Goal: Information Seeking & Learning: Compare options

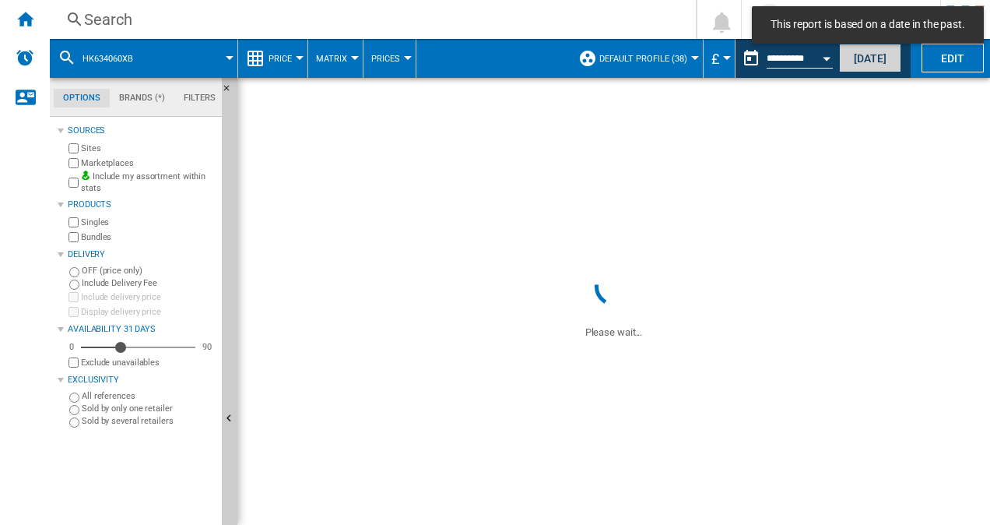
click at [840, 57] on button "[DATE]" at bounding box center [870, 58] width 62 height 29
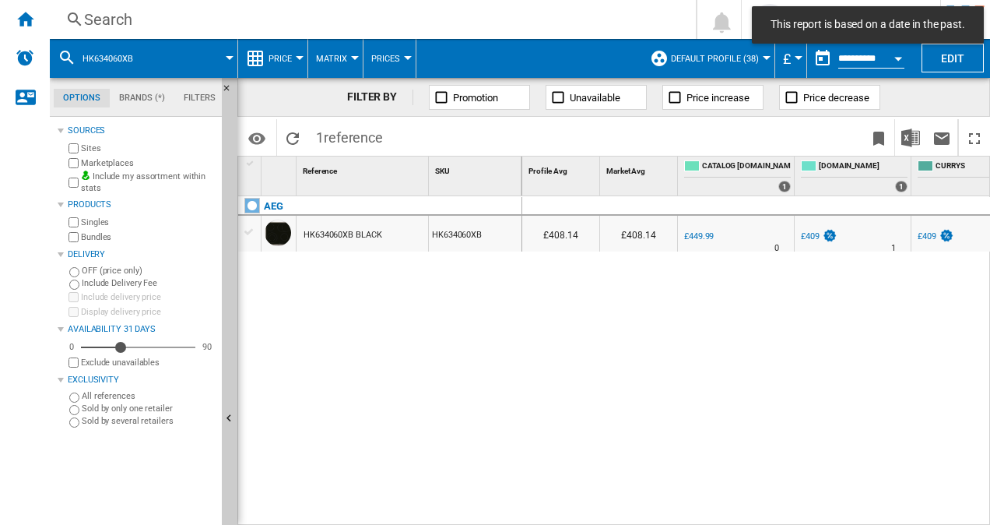
click at [452, 348] on div "AEG HK634060XB BLACK HK634060XB" at bounding box center [380, 357] width 284 height 322
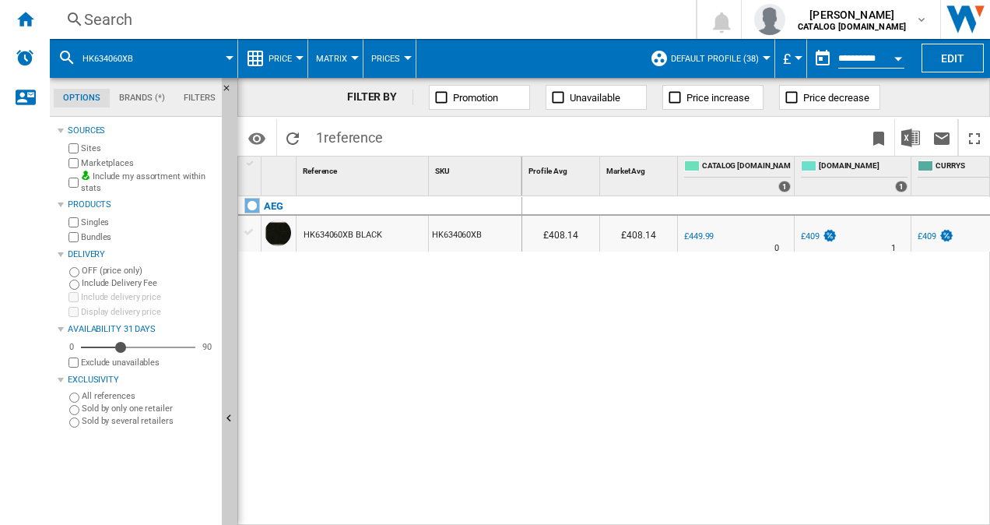
click at [118, 23] on div "Search" at bounding box center [370, 20] width 572 height 22
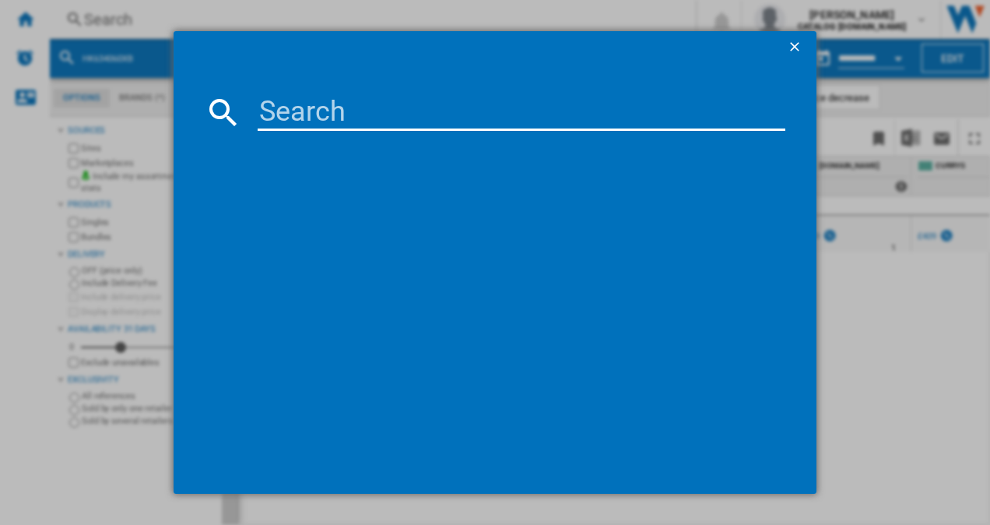
click at [310, 111] on input at bounding box center [522, 111] width 529 height 37
paste input "HK834060XB"
type input "HK834060XB"
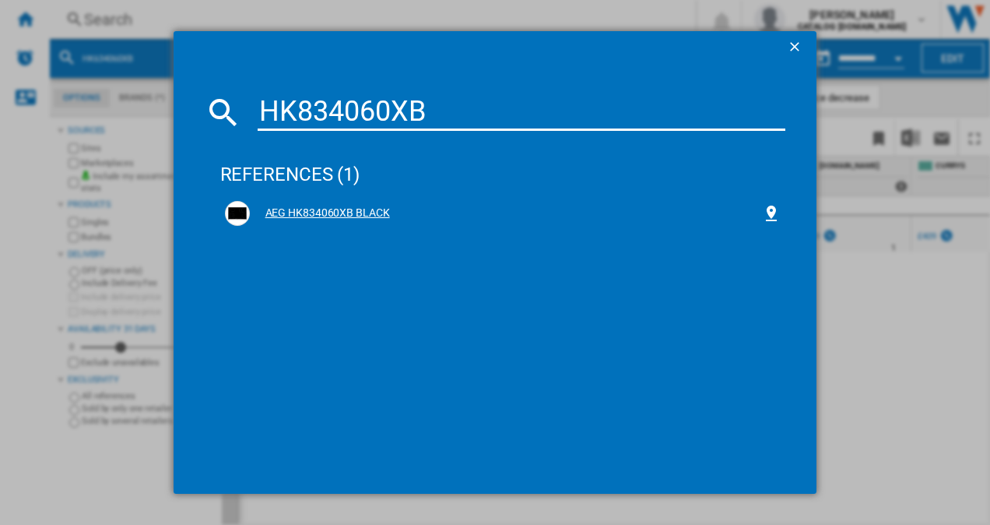
click at [326, 209] on div "AEG HK834060XB BLACK" at bounding box center [506, 214] width 513 height 16
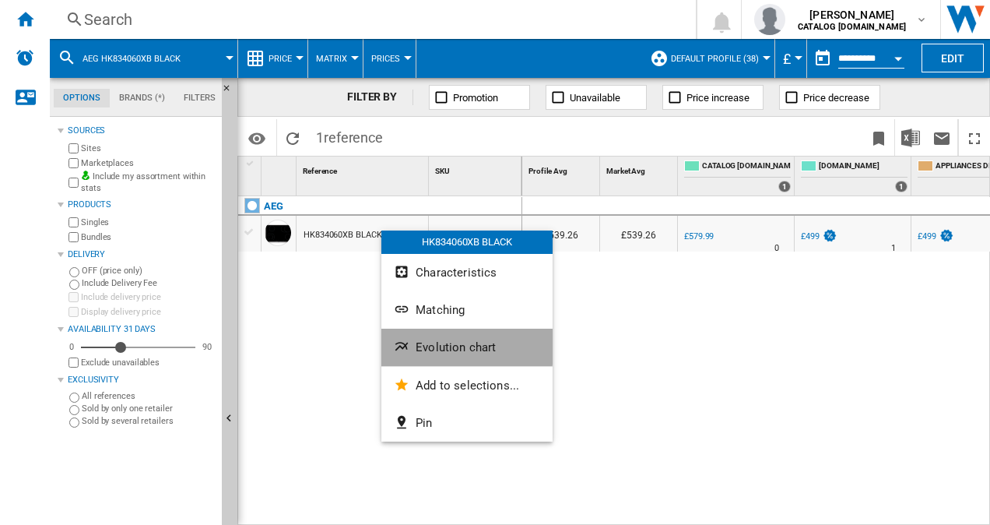
click at [425, 338] on button "Evolution chart" at bounding box center [467, 347] width 171 height 37
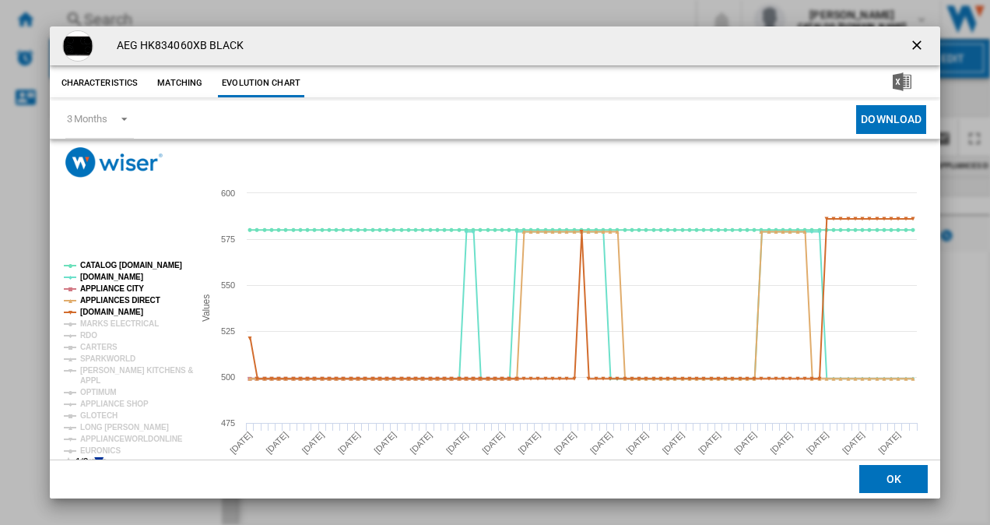
click at [98, 459] on icon "Product popup" at bounding box center [98, 461] width 9 height 9
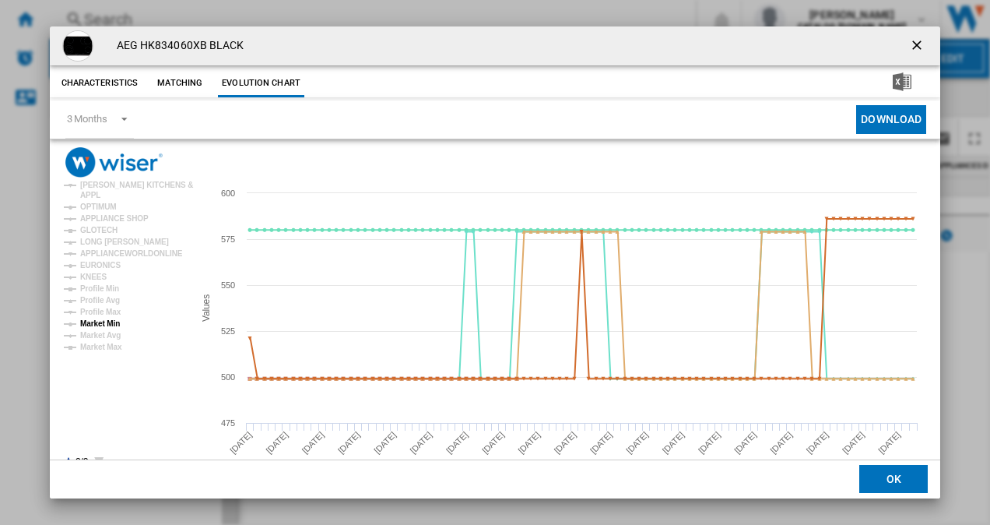
click at [103, 324] on tspan "Market Min" at bounding box center [100, 323] width 40 height 9
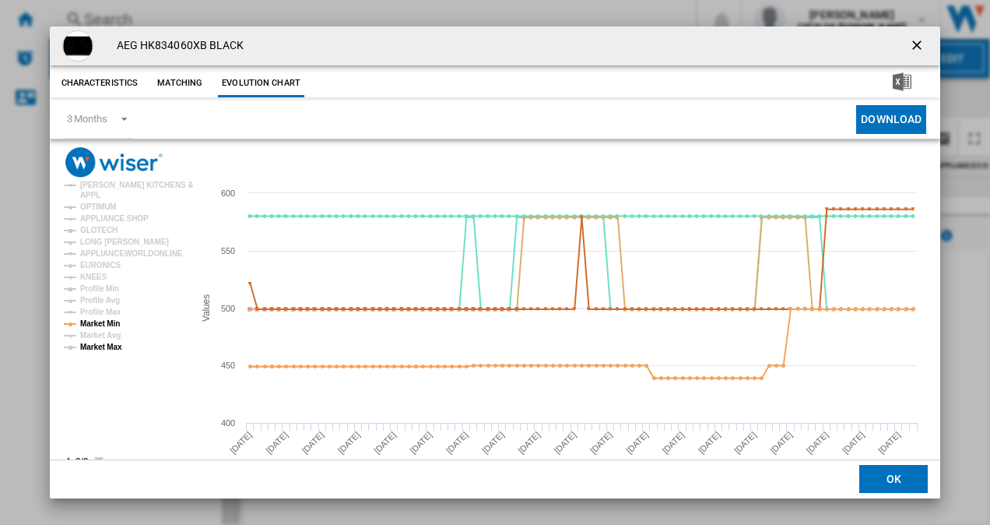
click at [106, 345] on tspan "Market Max" at bounding box center [101, 347] width 42 height 9
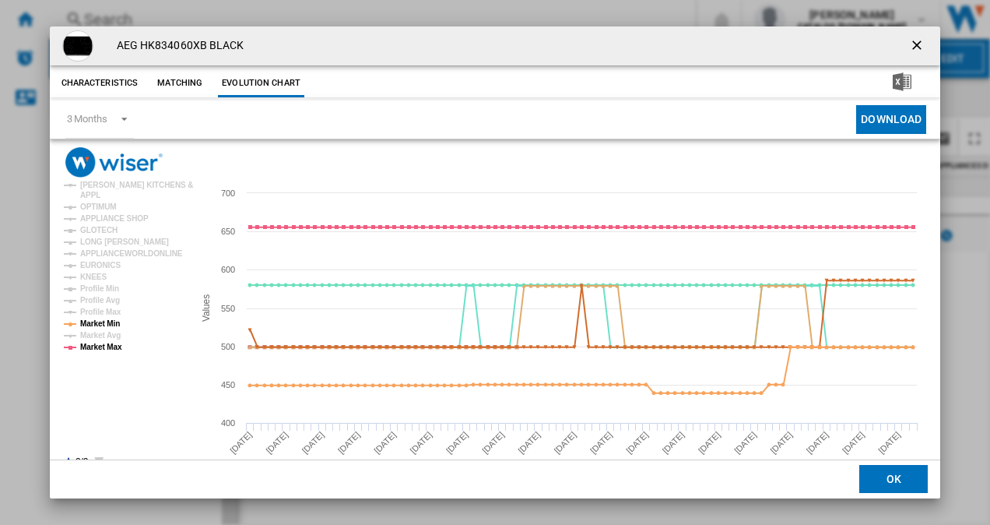
click at [94, 351] on tspan "Market Max" at bounding box center [101, 347] width 42 height 9
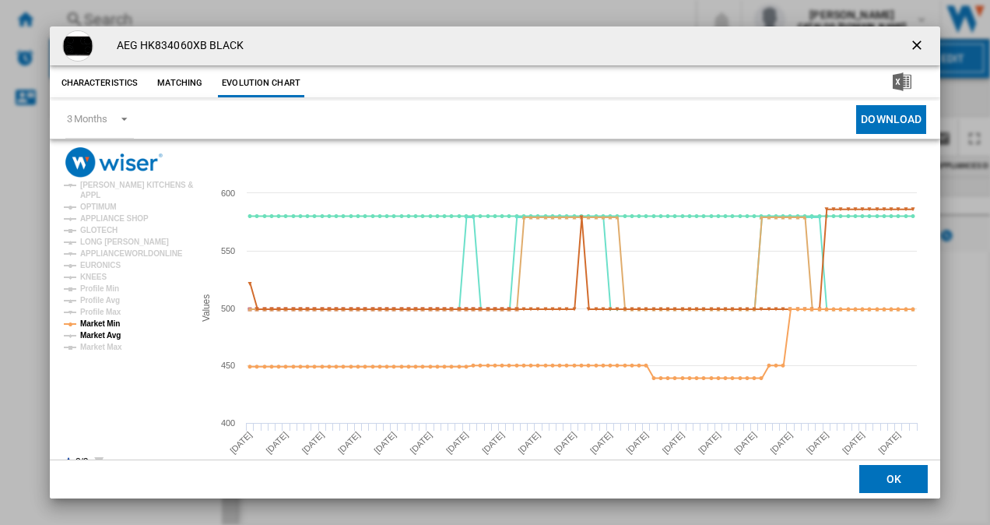
click at [92, 336] on tspan "Market Avg" at bounding box center [100, 335] width 40 height 9
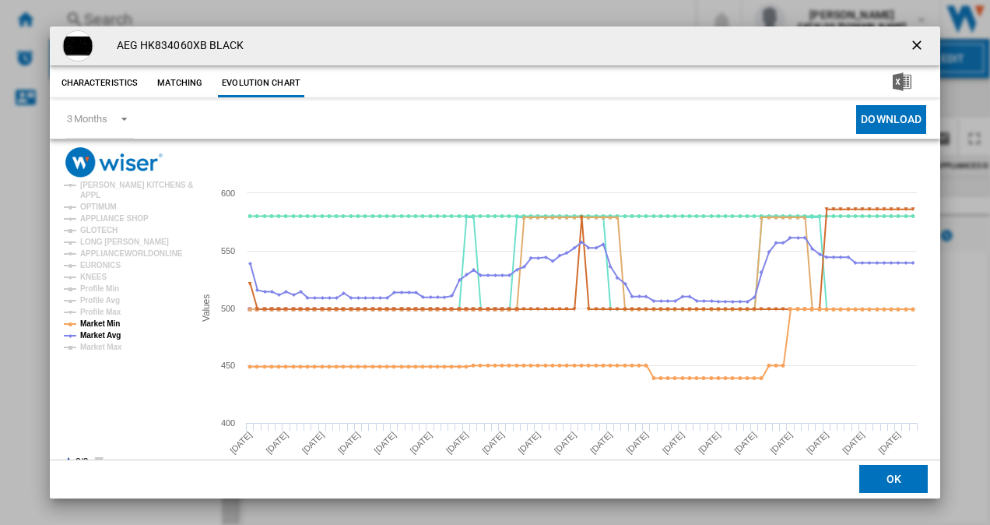
click at [913, 41] on ng-md-icon "getI18NText('BUTTONS.CLOSE_DIALOG')" at bounding box center [918, 46] width 19 height 19
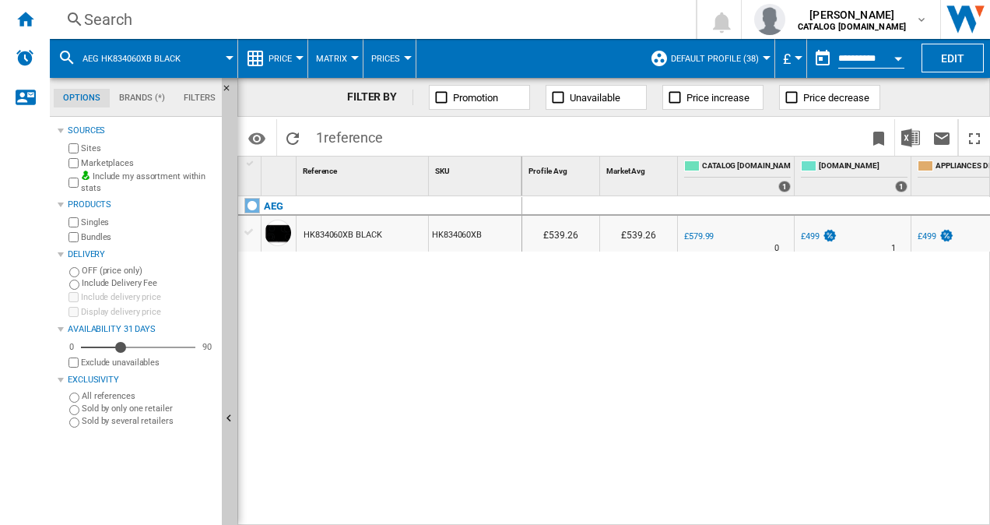
click at [122, 20] on div "Search" at bounding box center [370, 20] width 572 height 22
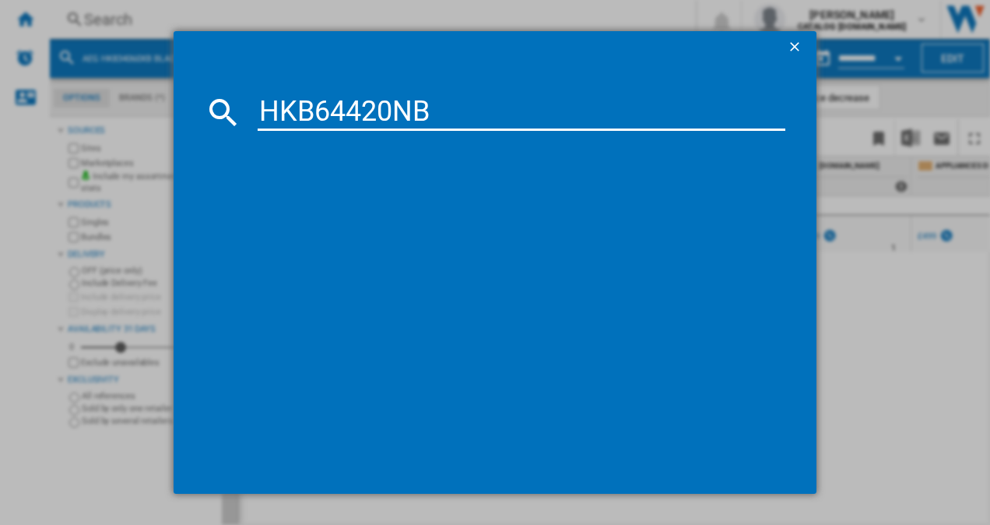
type input "HKB64420NB"
click at [346, 216] on div "AEG HKB64420NB BLACK" at bounding box center [506, 214] width 513 height 16
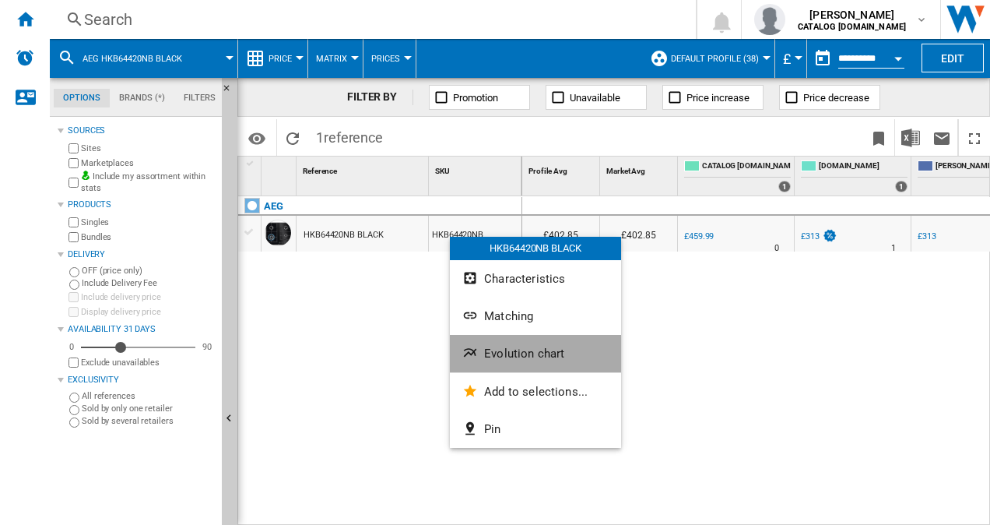
click at [528, 353] on span "Evolution chart" at bounding box center [524, 354] width 80 height 14
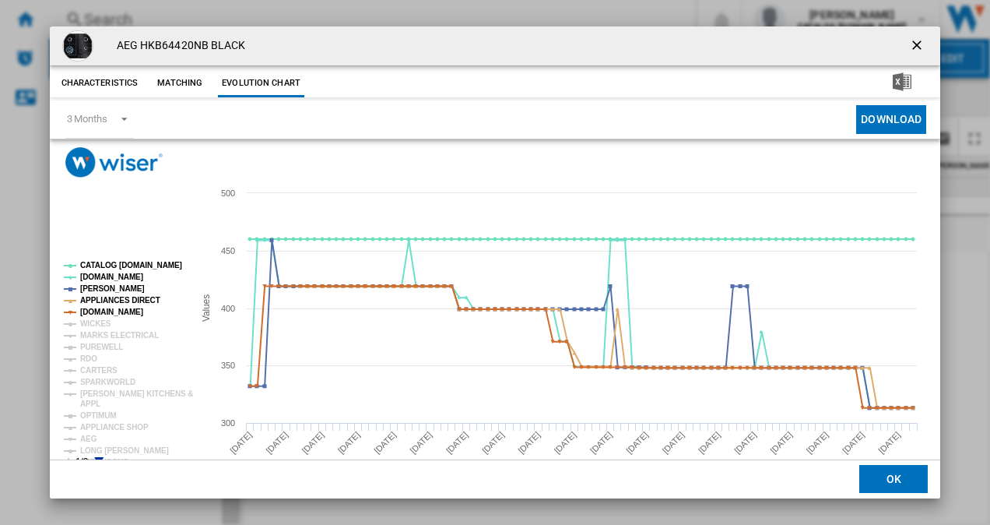
click at [97, 457] on icon "Product popup" at bounding box center [98, 461] width 9 height 9
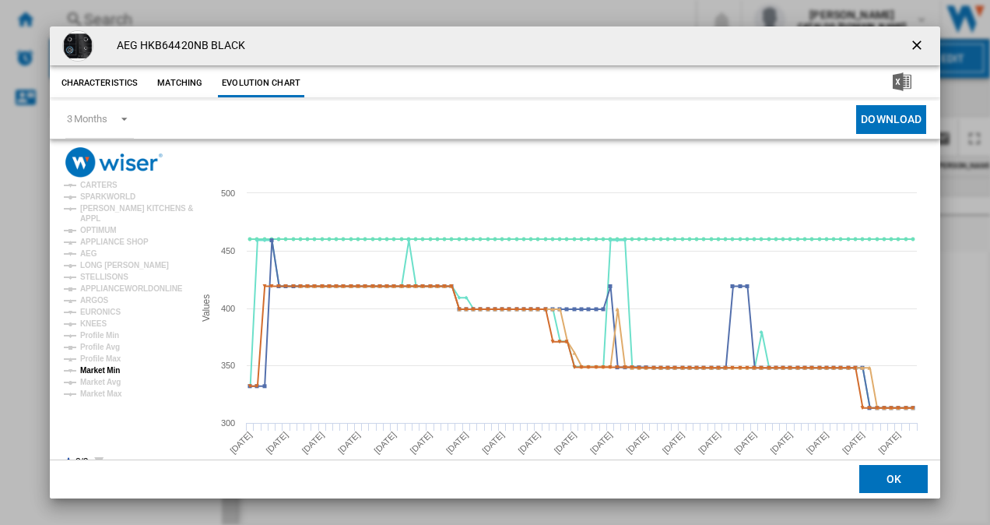
click at [109, 371] on tspan "Market Min" at bounding box center [100, 370] width 40 height 9
click at [107, 392] on tspan "Market Max" at bounding box center [101, 393] width 42 height 9
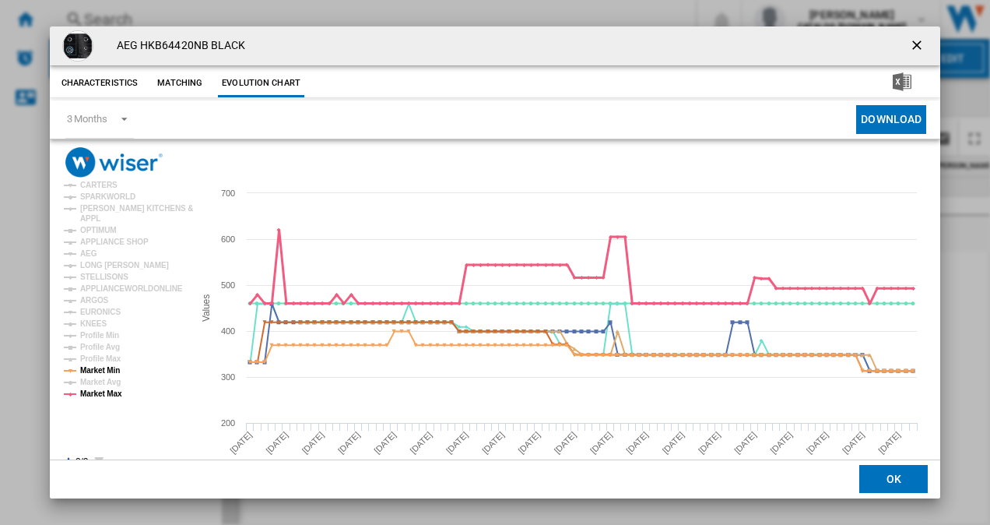
click at [88, 393] on tspan "Market Max" at bounding box center [101, 393] width 42 height 9
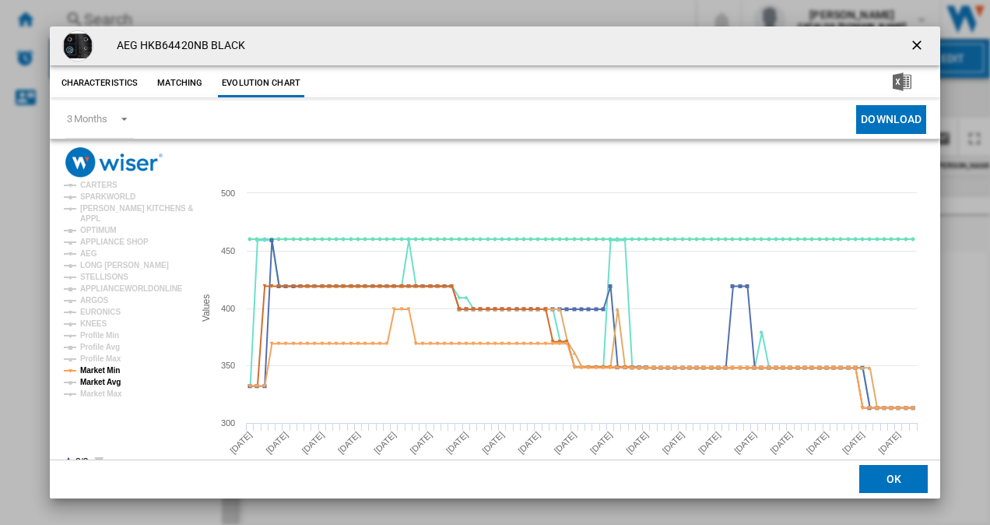
click at [95, 383] on tspan "Market Avg" at bounding box center [100, 382] width 40 height 9
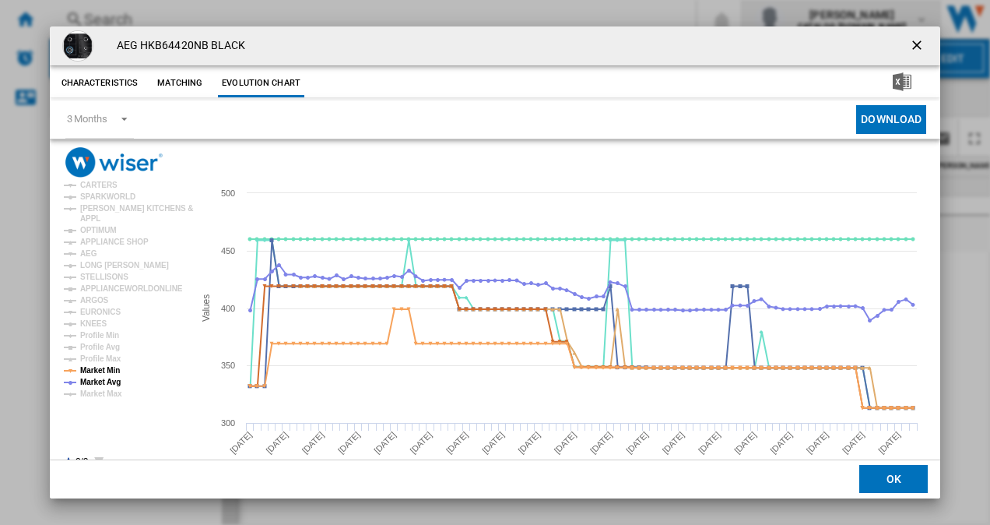
click at [908, 34] on button "Product popup" at bounding box center [918, 45] width 31 height 31
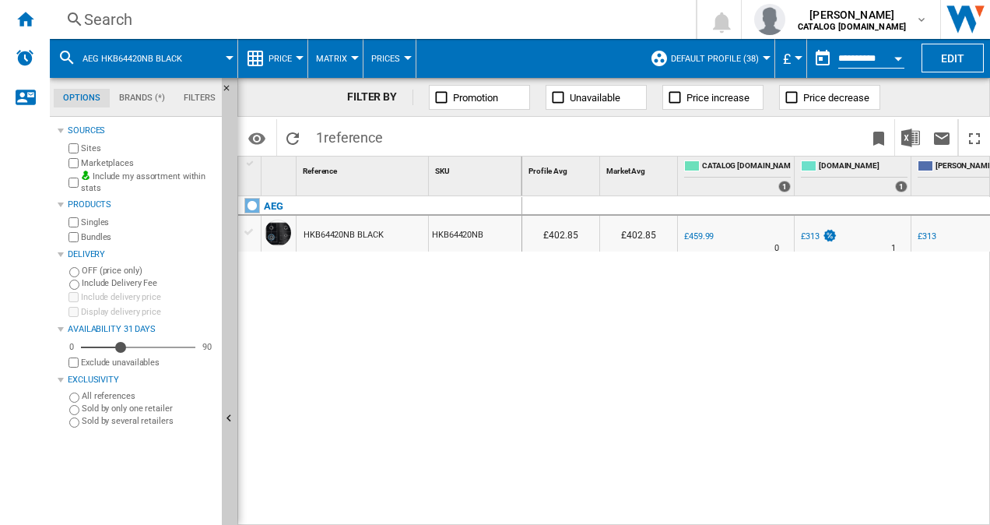
click at [124, 20] on div "Search" at bounding box center [370, 20] width 572 height 22
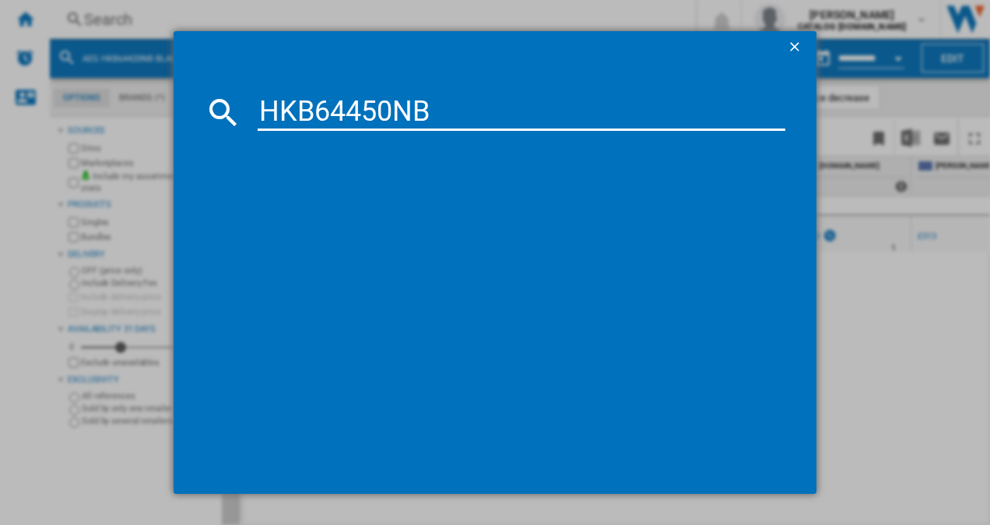
type input "HKB64450NB"
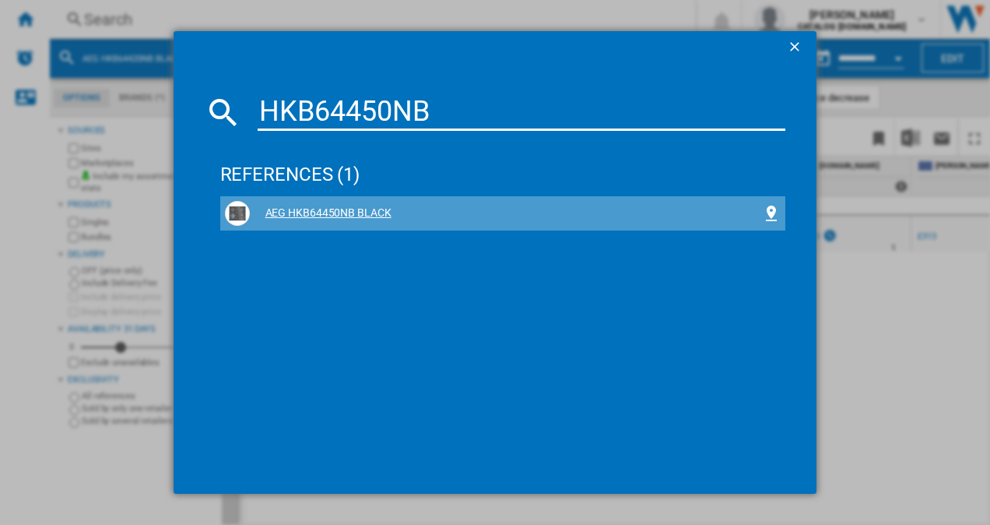
click at [315, 206] on div "AEG HKB64450NB BLACK" at bounding box center [506, 214] width 513 height 16
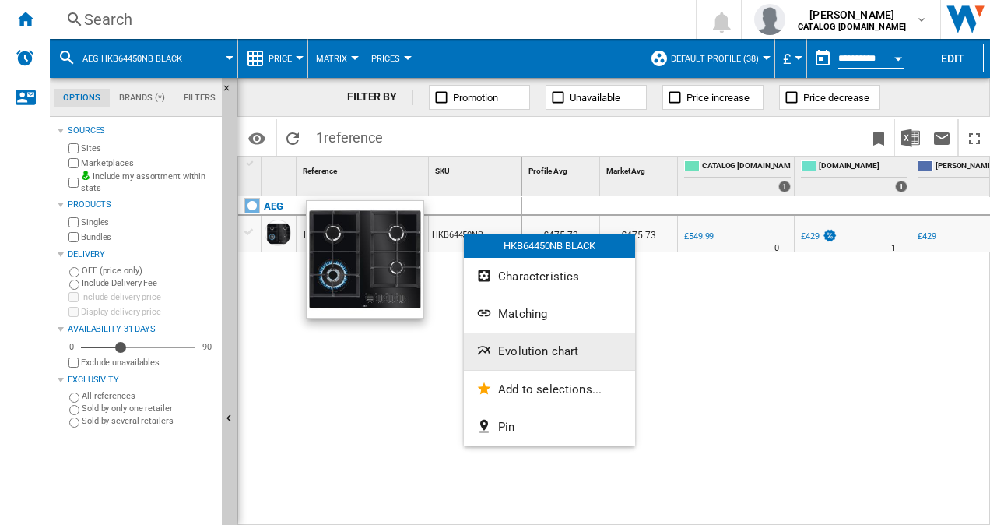
click at [528, 350] on span "Evolution chart" at bounding box center [538, 351] width 80 height 14
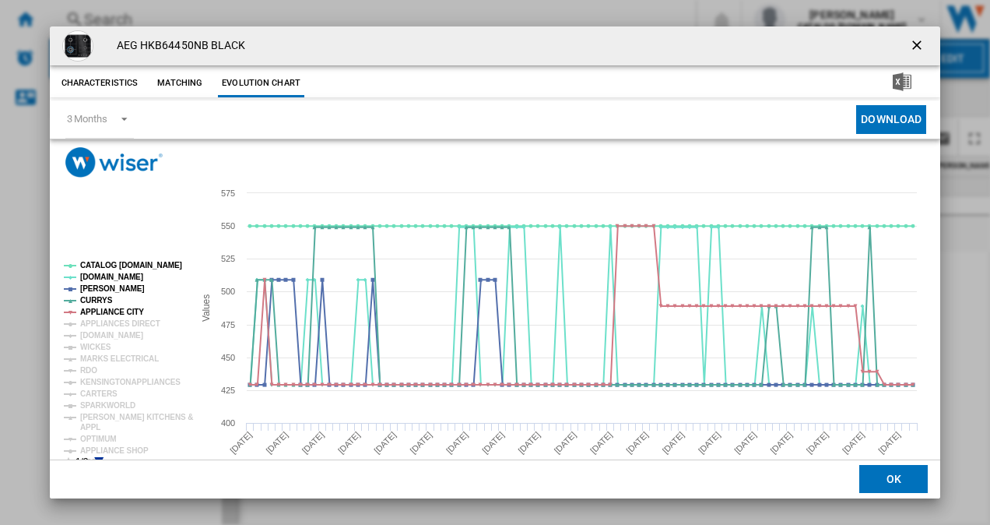
click at [98, 456] on rect "Product popup" at bounding box center [122, 364] width 129 height 218
click at [97, 458] on icon "Product popup" at bounding box center [98, 461] width 9 height 9
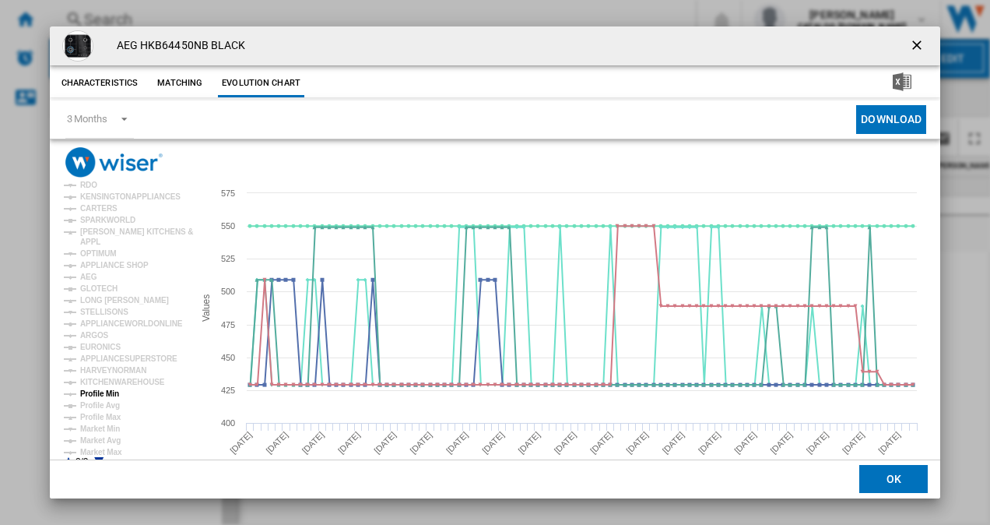
scroll to position [29, 0]
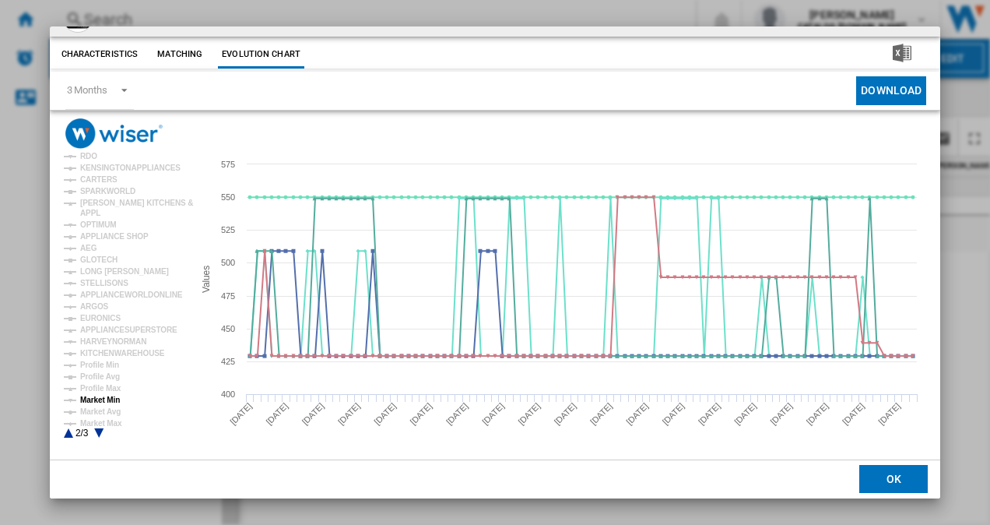
click at [106, 399] on tspan "Market Min" at bounding box center [100, 400] width 40 height 9
click at [106, 414] on tspan "Market Avg" at bounding box center [100, 411] width 40 height 9
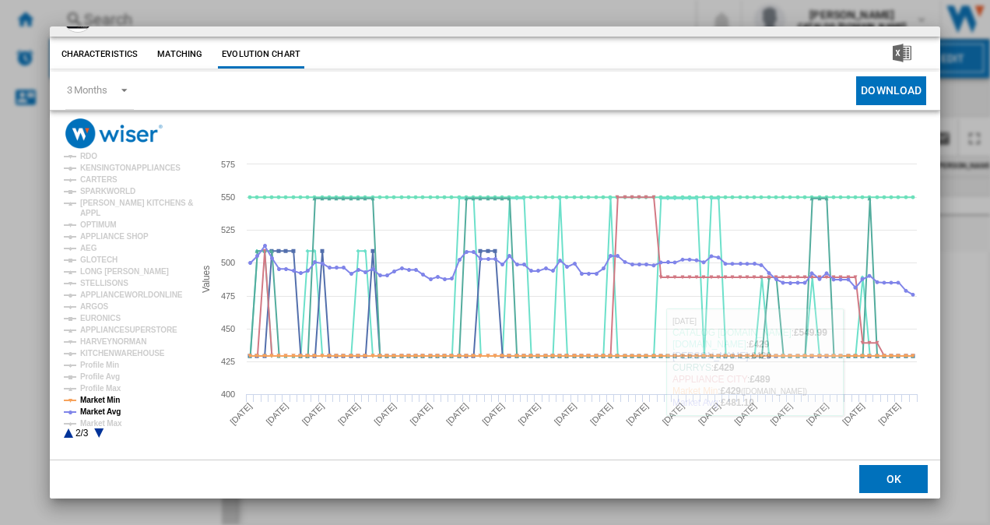
click at [876, 487] on button "OK" at bounding box center [894, 480] width 69 height 28
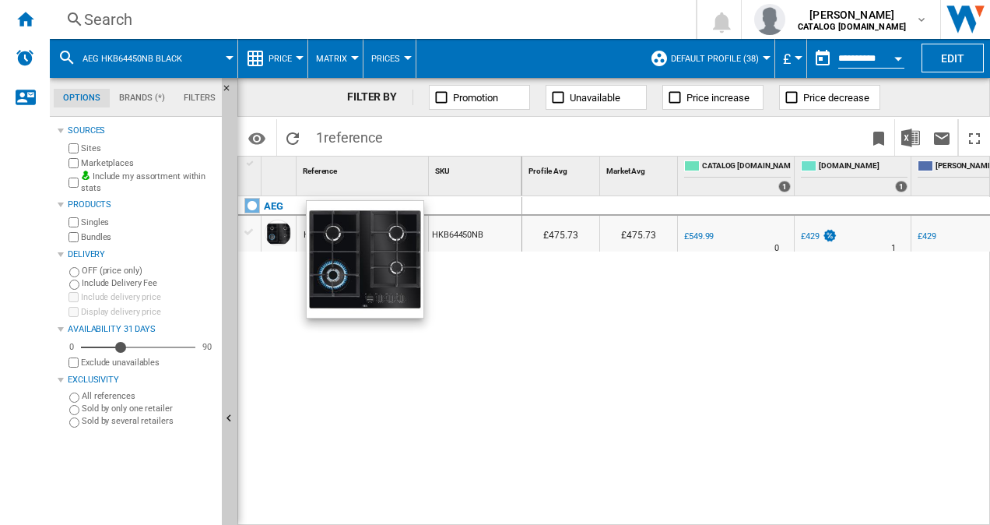
click at [163, 22] on div "Search" at bounding box center [370, 20] width 572 height 22
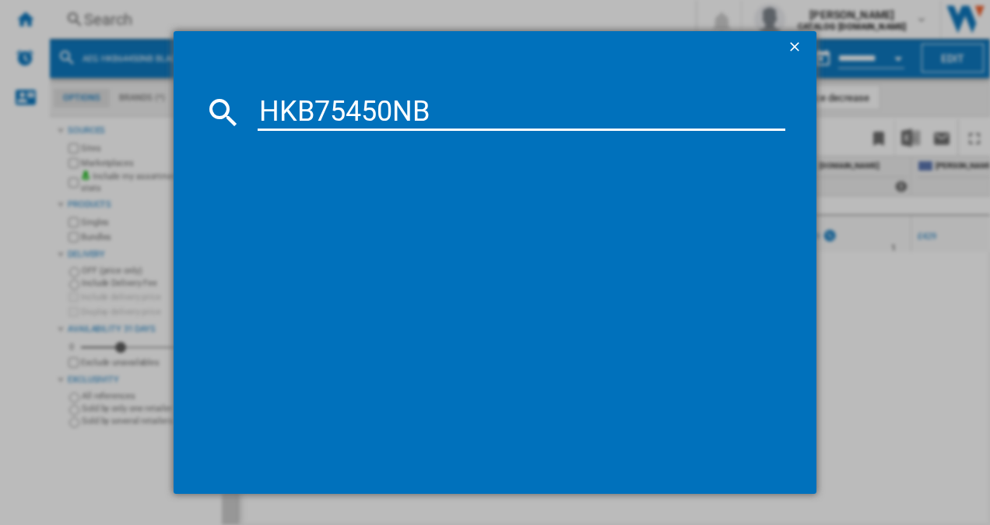
type input "HKB75450NB"
click at [290, 209] on div "AEG HKB75450NB BLACK" at bounding box center [506, 214] width 513 height 16
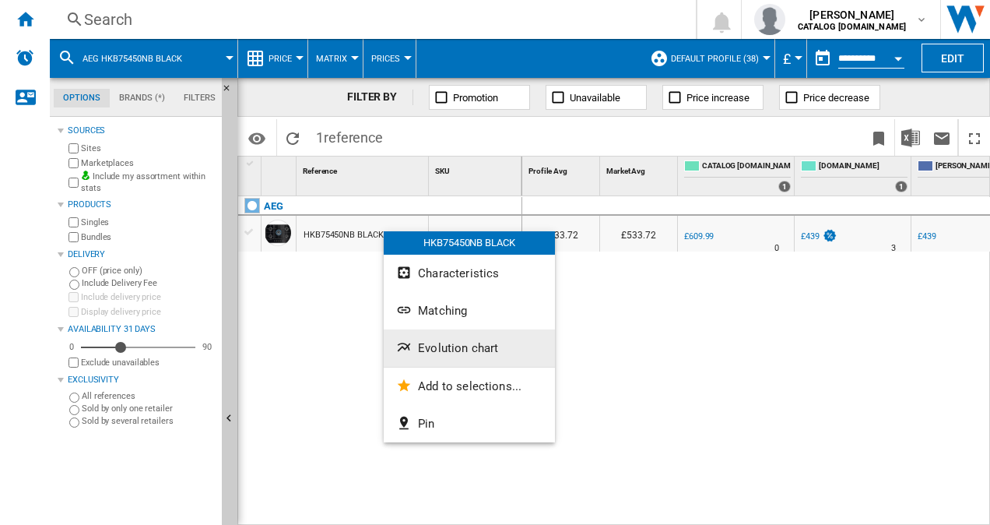
click at [464, 355] on button "Evolution chart" at bounding box center [469, 347] width 171 height 37
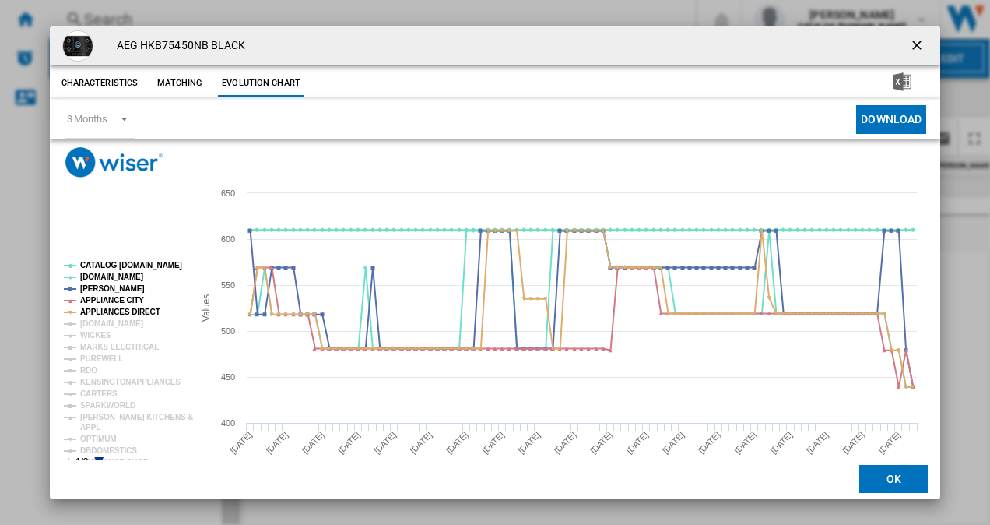
click at [99, 459] on icon "Product popup" at bounding box center [98, 461] width 9 height 9
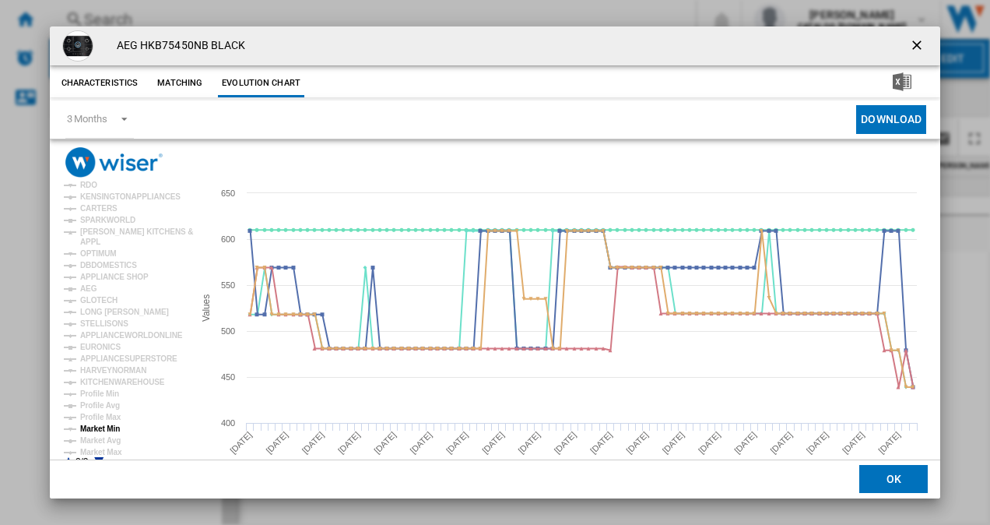
click at [108, 424] on tspan "Market Min" at bounding box center [100, 428] width 40 height 9
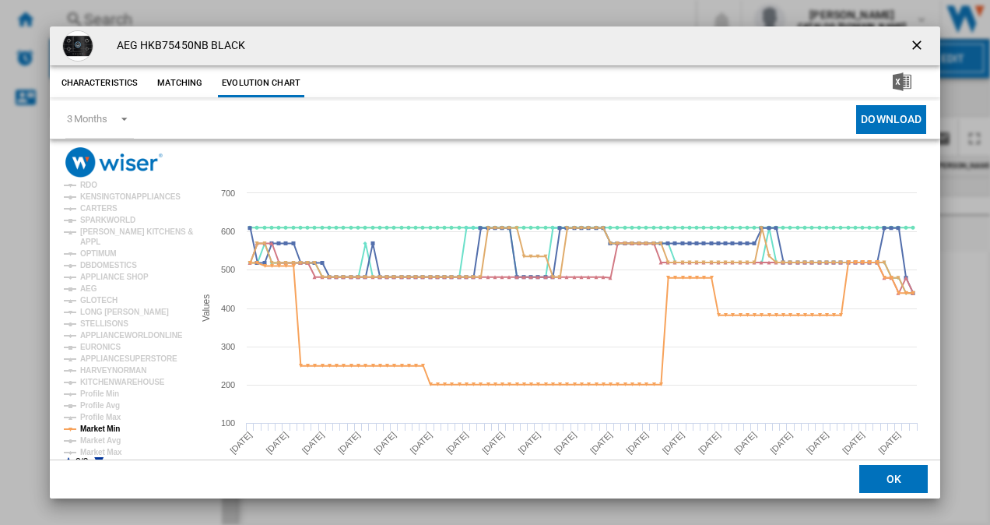
click at [99, 459] on icon "Product popup" at bounding box center [98, 461] width 9 height 9
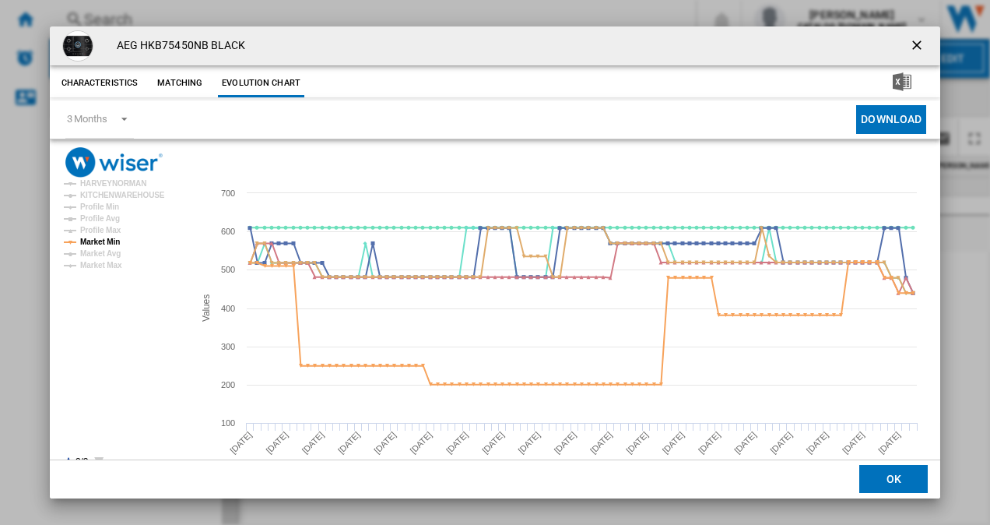
click at [68, 459] on icon "Product popup" at bounding box center [68, 461] width 9 height 9
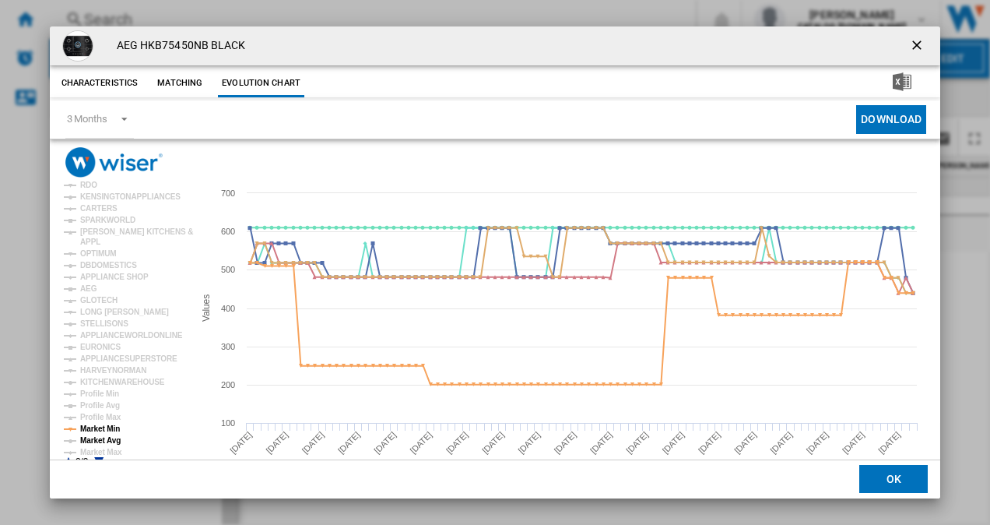
click at [84, 442] on tspan "Market Avg" at bounding box center [100, 440] width 40 height 9
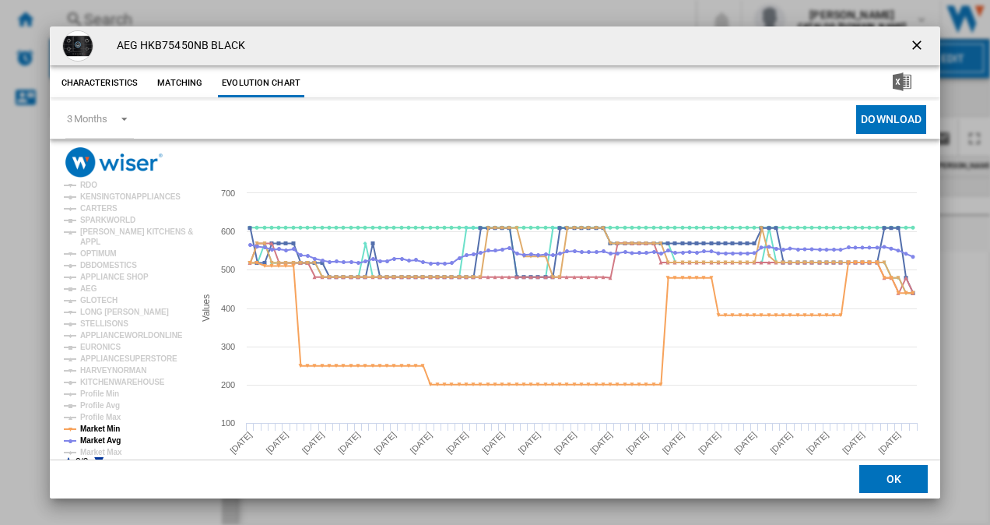
click at [909, 47] on ng-md-icon "getI18NText('BUTTONS.CLOSE_DIALOG')" at bounding box center [918, 46] width 19 height 19
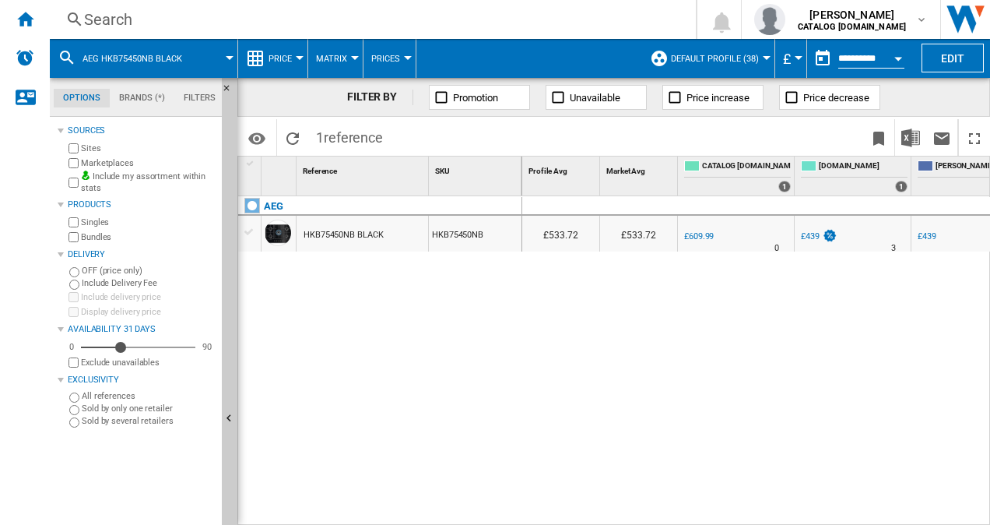
click at [153, 23] on div "Search" at bounding box center [370, 20] width 572 height 22
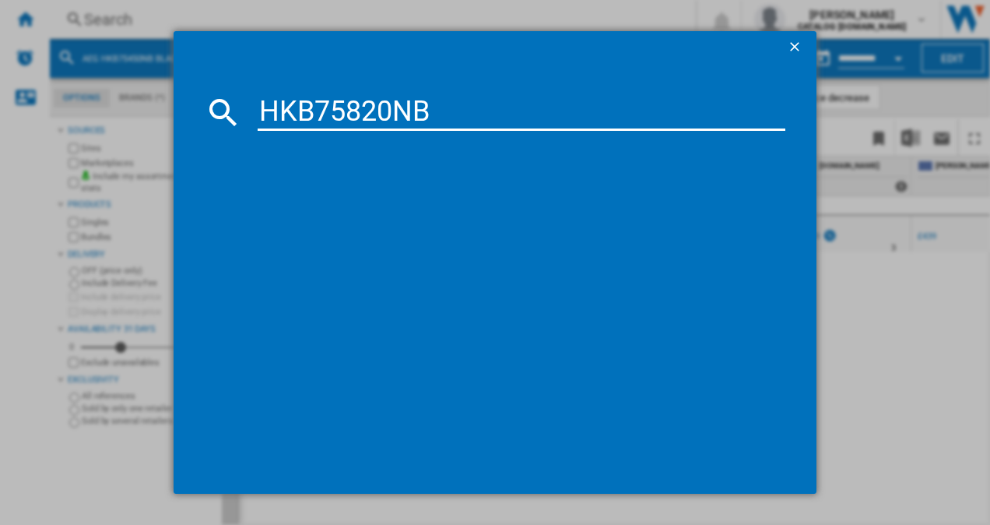
type input "HKB75820NB"
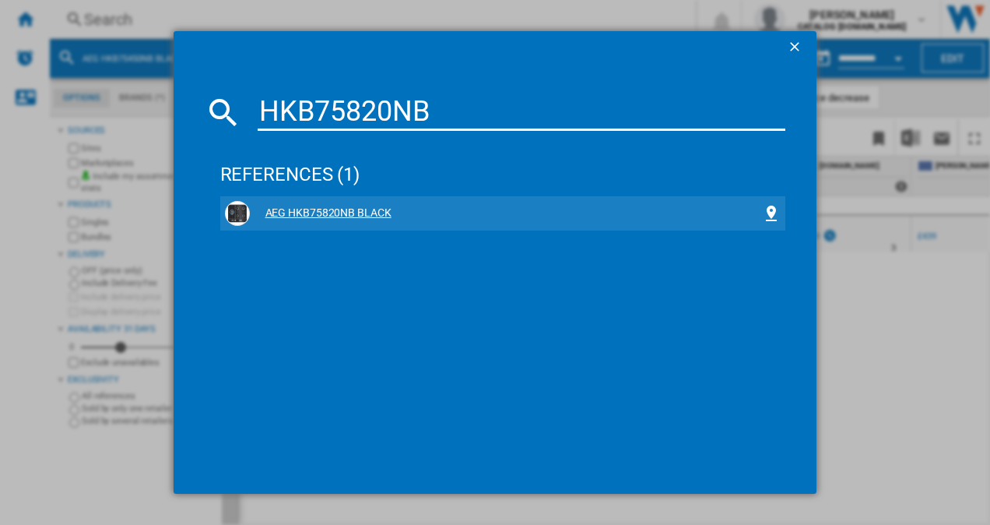
click at [335, 211] on div "AEG HKB75820NB BLACK" at bounding box center [506, 214] width 513 height 16
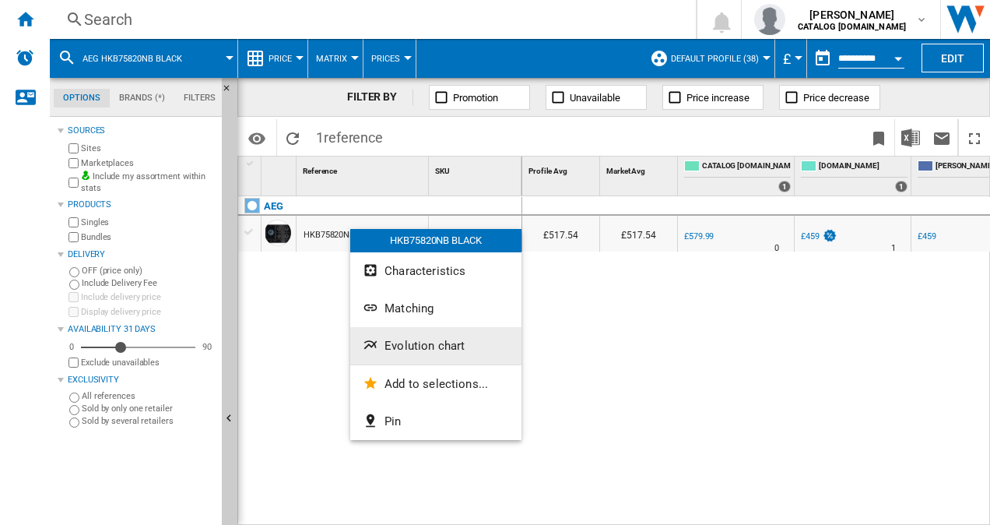
click at [442, 349] on span "Evolution chart" at bounding box center [425, 346] width 80 height 14
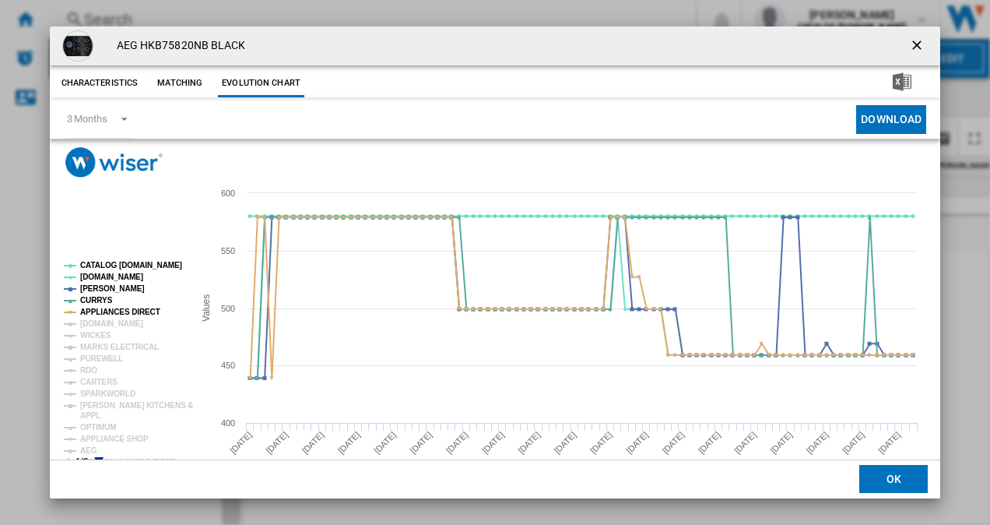
click at [100, 458] on icon "Product popup" at bounding box center [98, 461] width 9 height 9
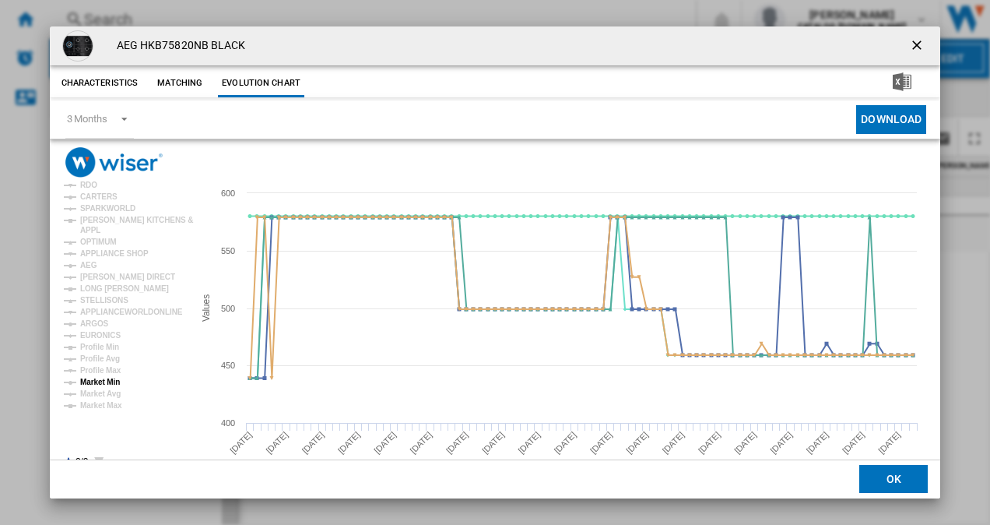
click at [104, 381] on tspan "Market Min" at bounding box center [100, 382] width 40 height 9
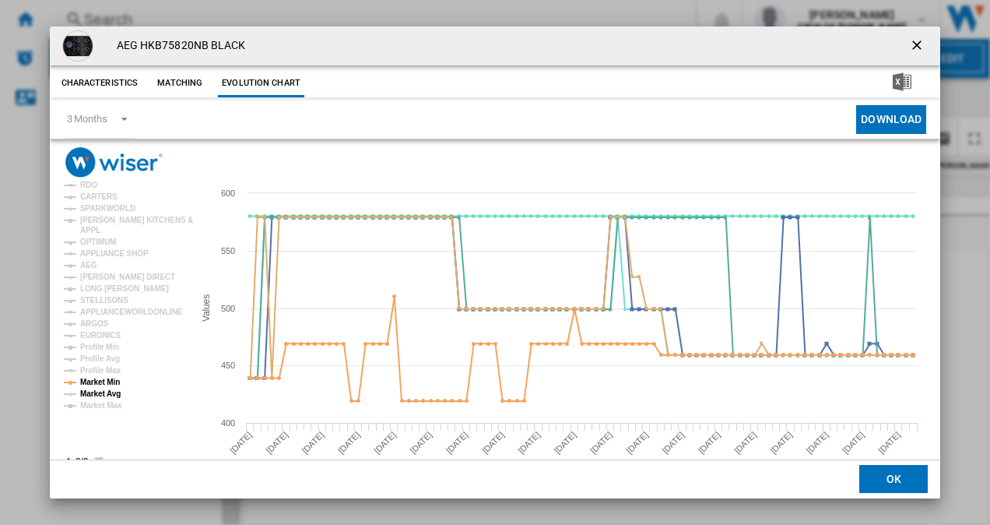
click at [101, 394] on tspan "Market Avg" at bounding box center [100, 393] width 40 height 9
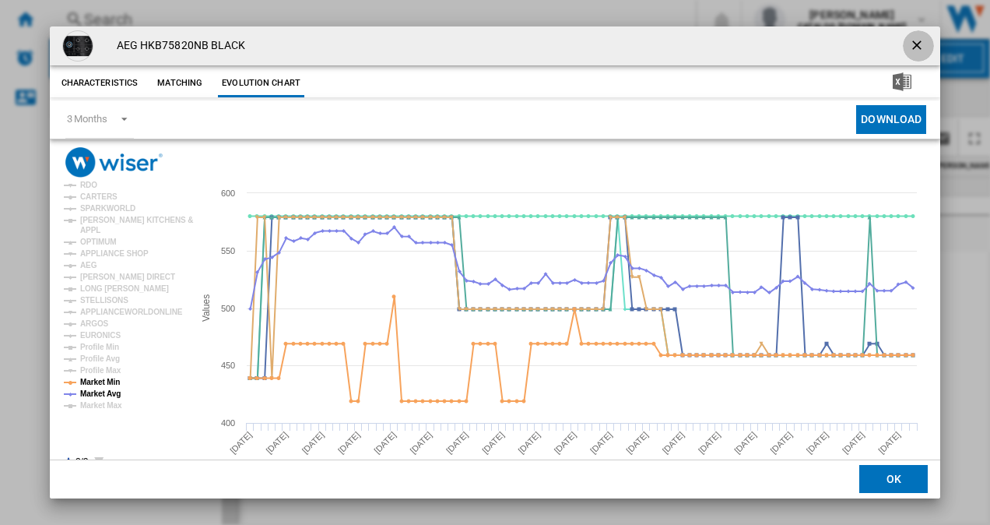
click at [909, 44] on ng-md-icon "getI18NText('BUTTONS.CLOSE_DIALOG')" at bounding box center [918, 46] width 19 height 19
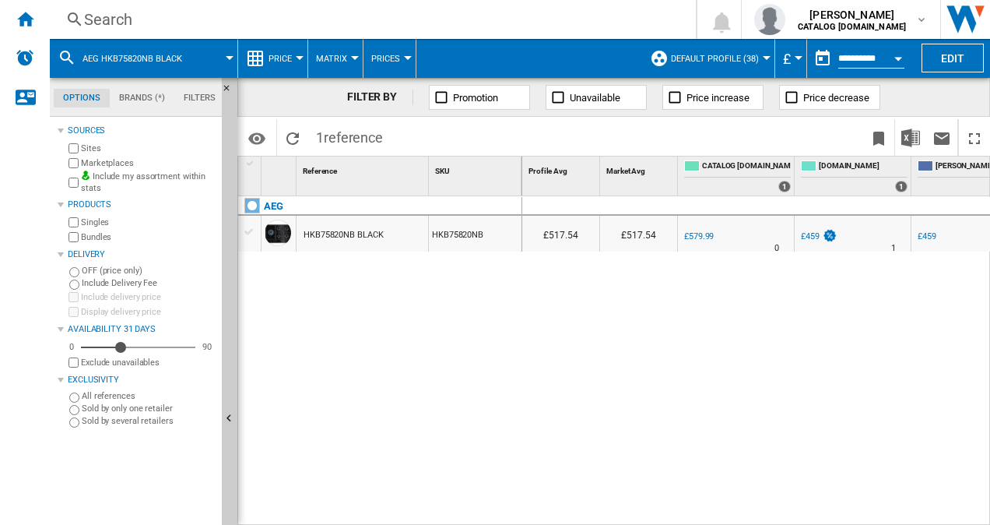
click at [114, 26] on div "Search" at bounding box center [370, 20] width 572 height 22
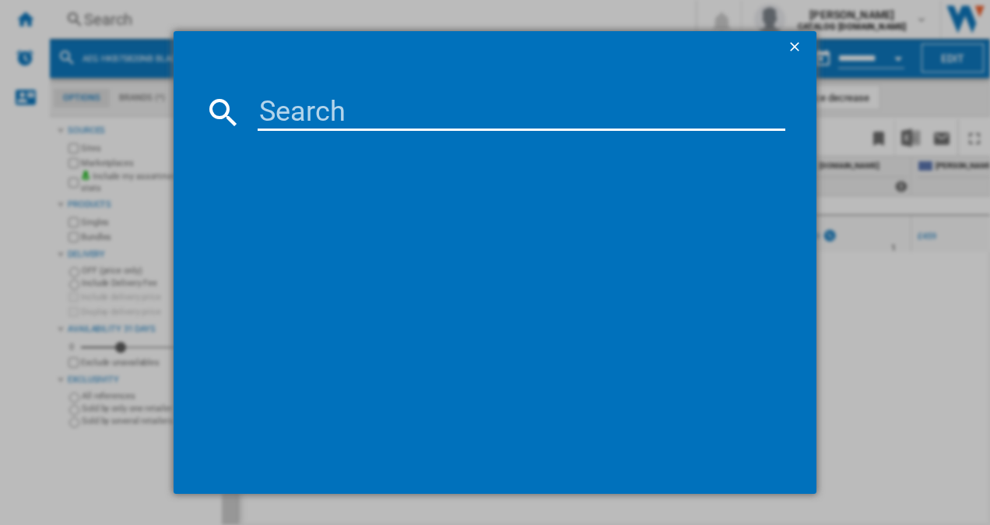
click at [280, 111] on input at bounding box center [522, 111] width 529 height 37
type input "HKB95450NB"
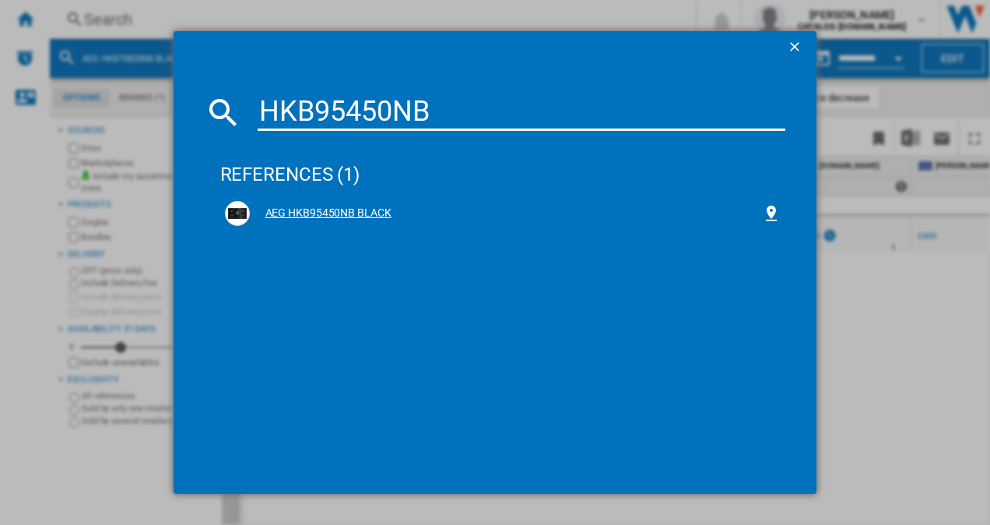
click at [280, 216] on div "AEG HKB95450NB BLACK" at bounding box center [506, 214] width 513 height 16
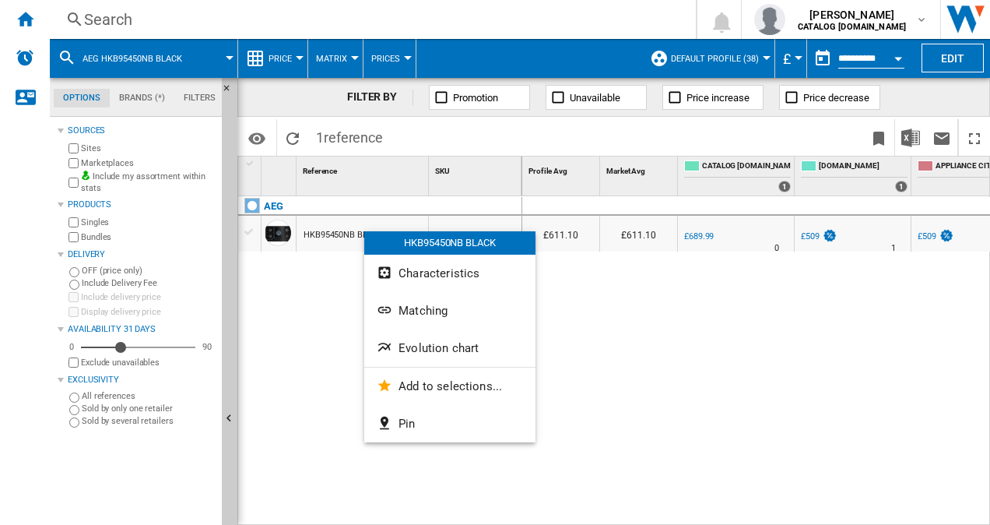
click at [438, 336] on button "Evolution chart" at bounding box center [449, 347] width 171 height 37
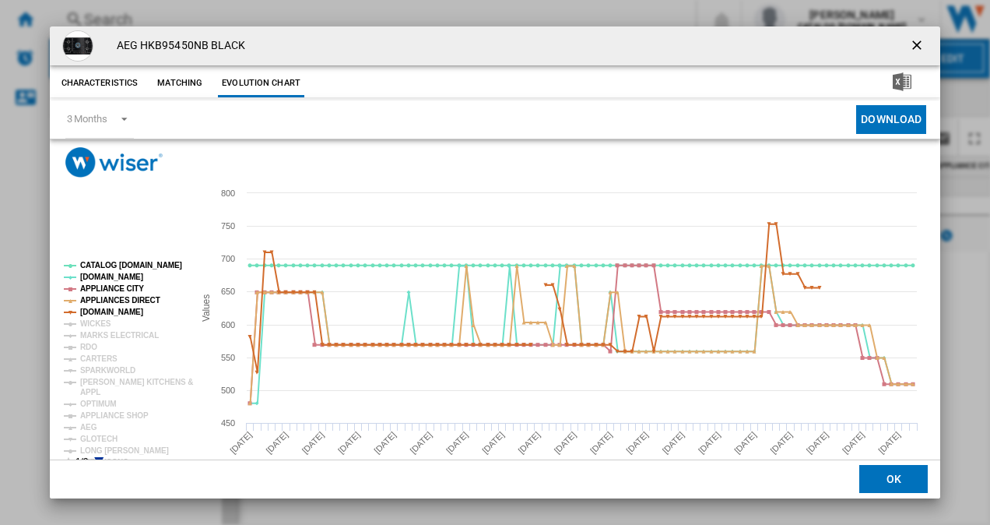
click at [97, 458] on icon "Product popup" at bounding box center [98, 461] width 9 height 9
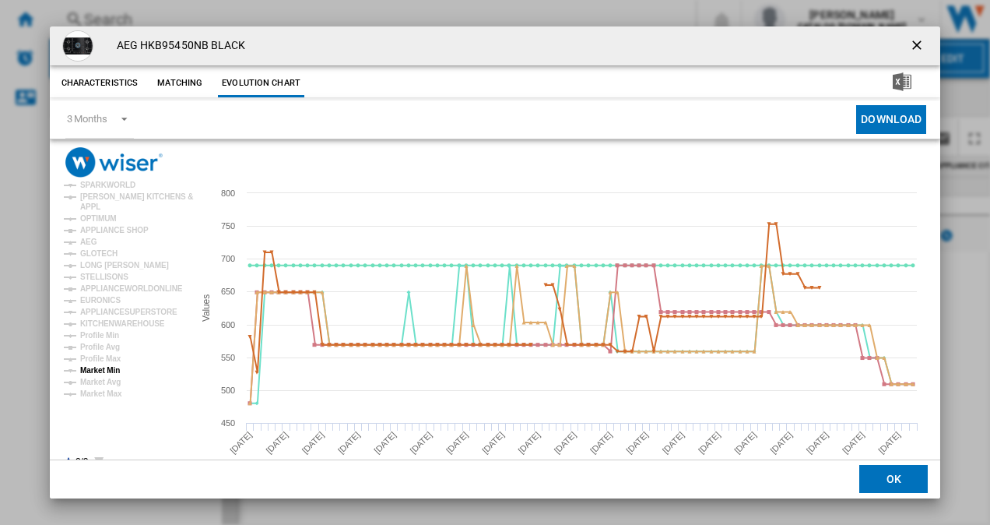
click at [103, 372] on tspan "Market Min" at bounding box center [100, 370] width 40 height 9
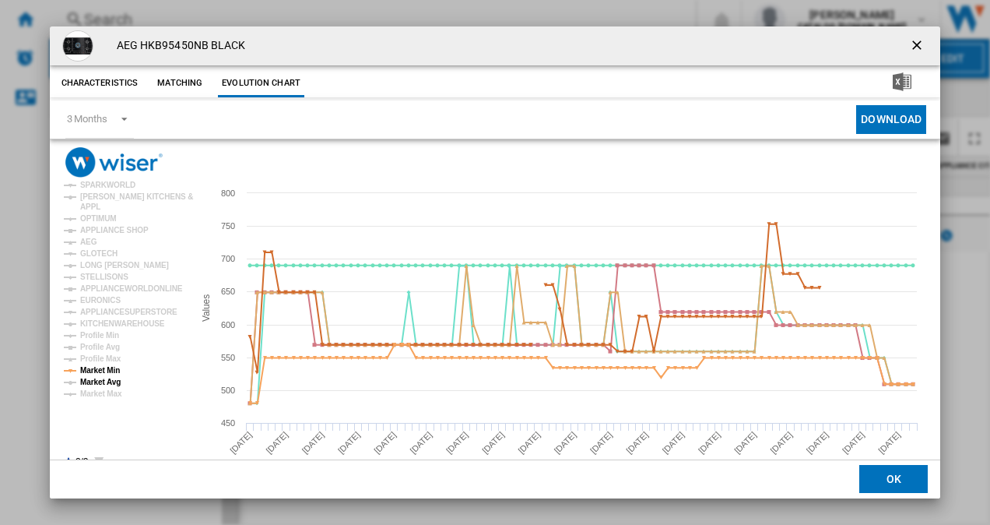
click at [101, 384] on tspan "Market Avg" at bounding box center [100, 382] width 40 height 9
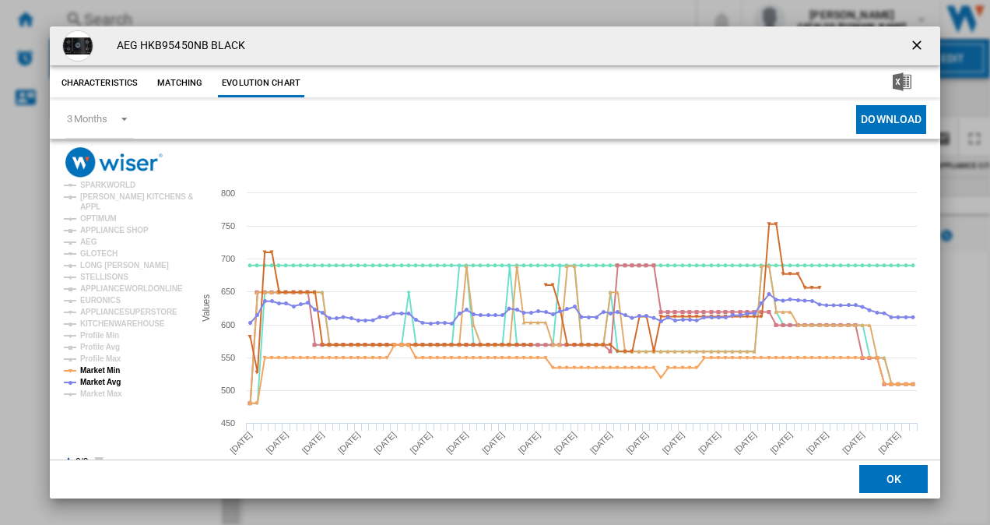
drag, startPoint x: 914, startPoint y: 45, endPoint x: 904, endPoint y: 45, distance: 10.1
click at [914, 45] on ng-md-icon "getI18NText('BUTTONS.CLOSE_DIALOG')" at bounding box center [918, 46] width 19 height 19
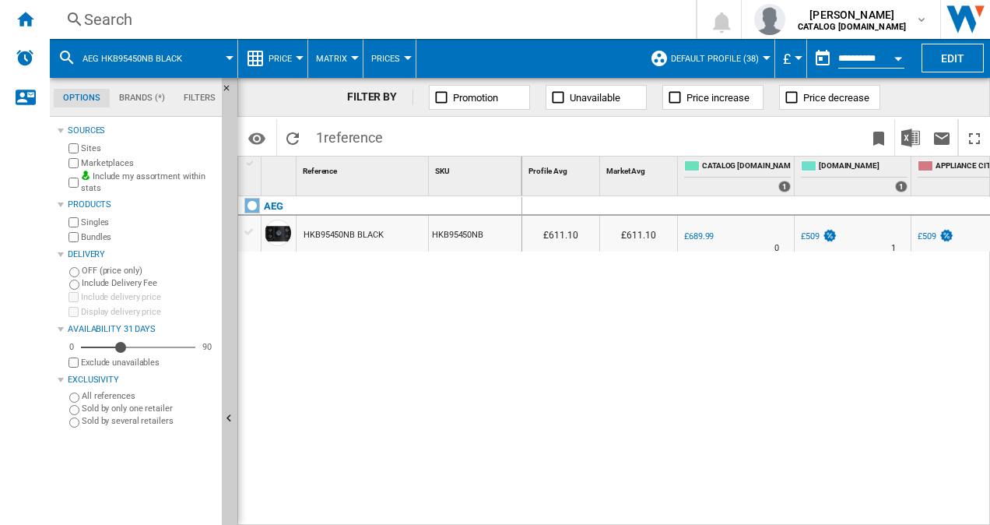
click at [159, 16] on div "Search" at bounding box center [370, 20] width 572 height 22
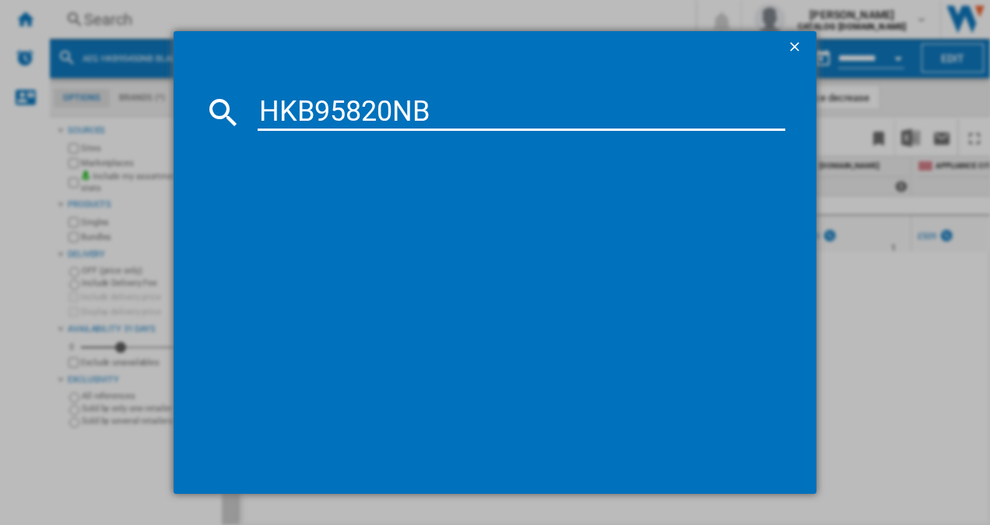
type input "HKB95820NB"
click at [339, 213] on div "AEG HKB95820NB BLACK" at bounding box center [506, 214] width 513 height 16
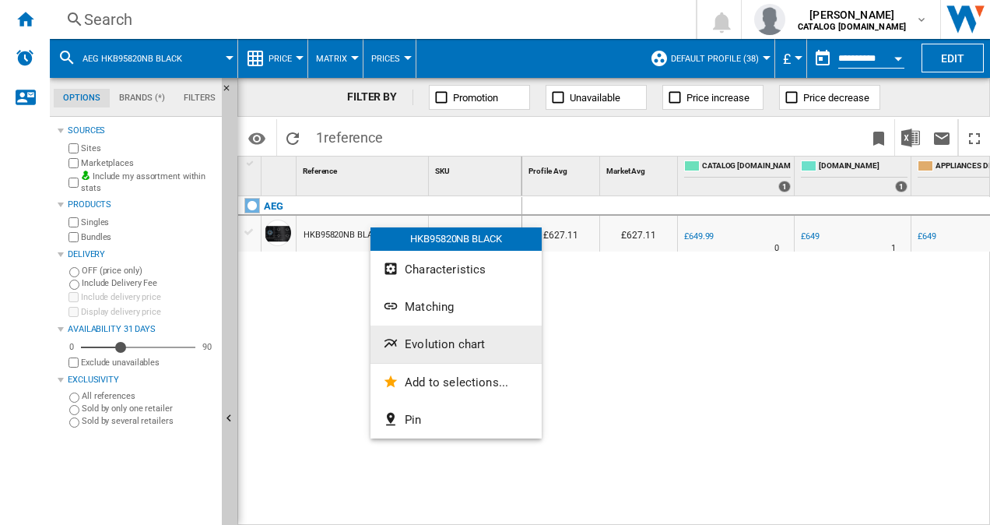
click at [445, 341] on span "Evolution chart" at bounding box center [445, 344] width 80 height 14
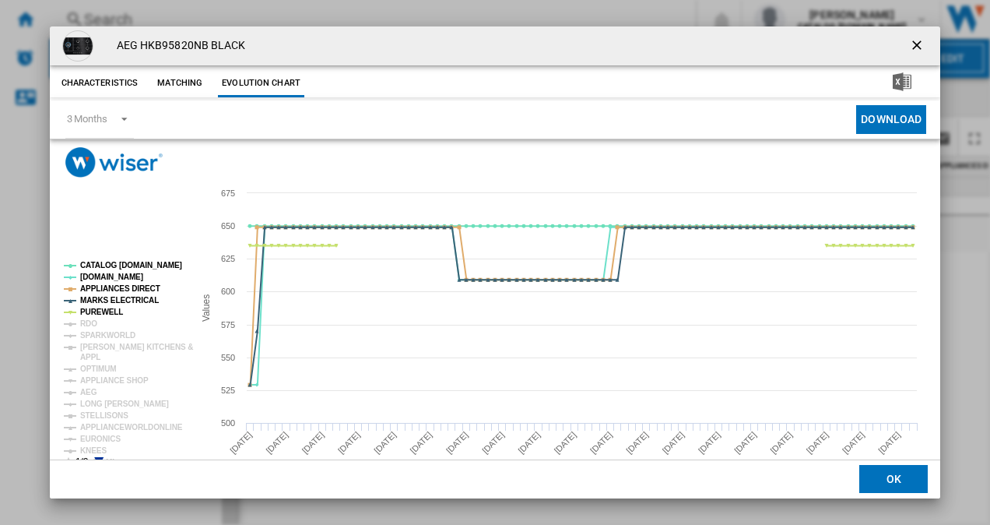
click at [97, 458] on icon "Product popup" at bounding box center [98, 461] width 9 height 9
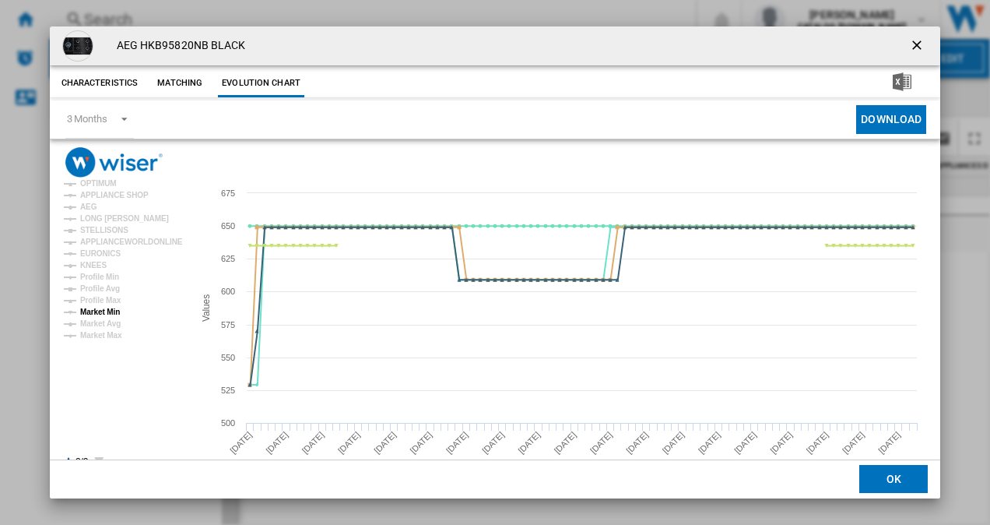
click at [101, 308] on tspan "Market Min" at bounding box center [100, 312] width 40 height 9
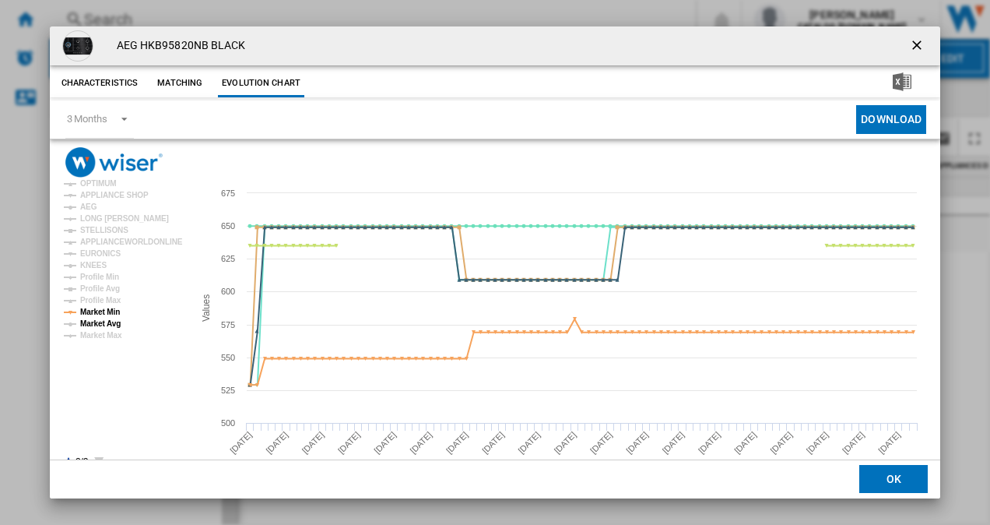
click at [97, 325] on tspan "Market Avg" at bounding box center [100, 323] width 40 height 9
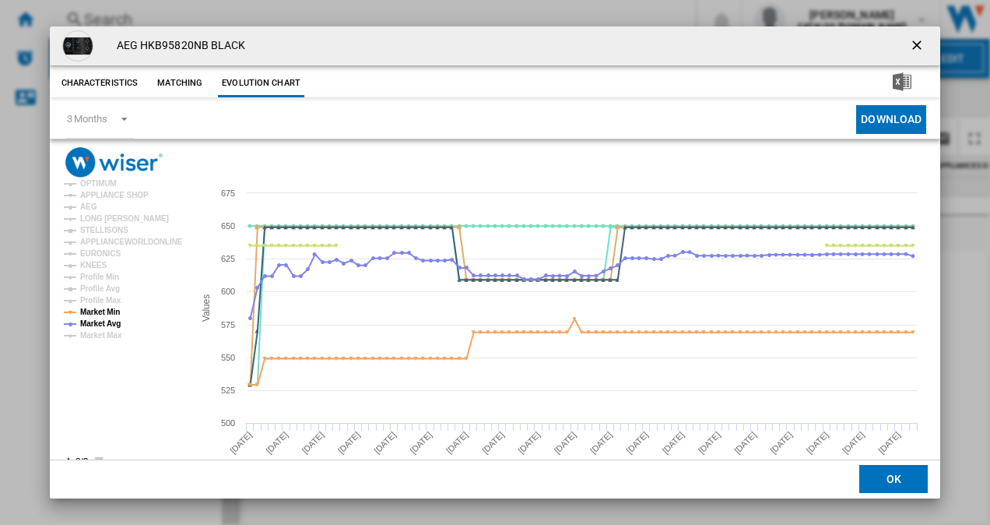
click at [909, 47] on ng-md-icon "getI18NText('BUTTONS.CLOSE_DIALOG')" at bounding box center [918, 46] width 19 height 19
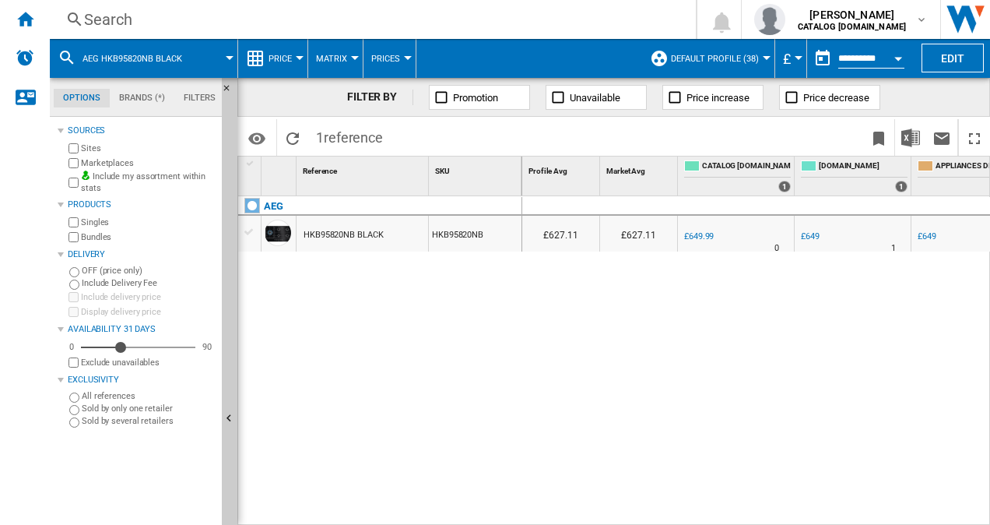
click at [104, 23] on div "Search" at bounding box center [370, 20] width 572 height 22
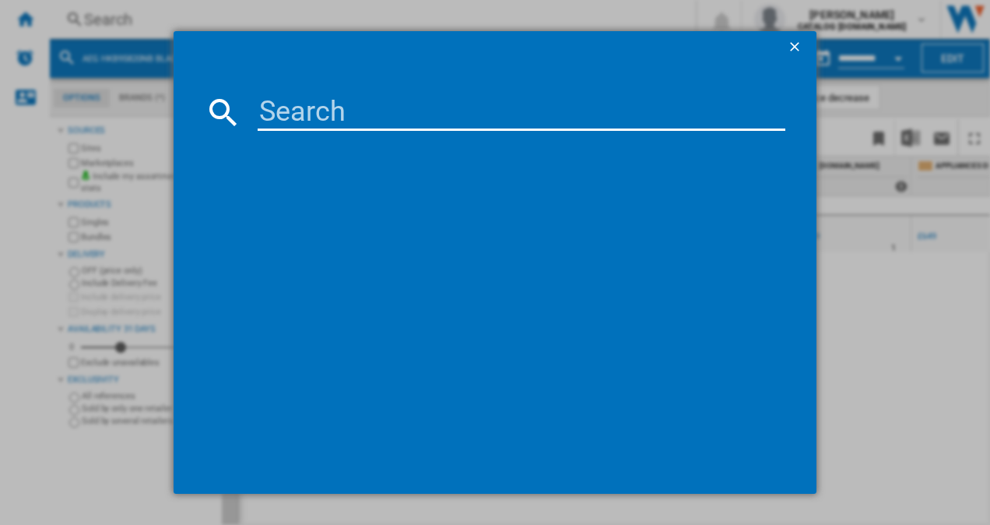
click at [294, 109] on input at bounding box center [522, 111] width 529 height 37
type input "IPE84531FB"
